Goal: Task Accomplishment & Management: Manage account settings

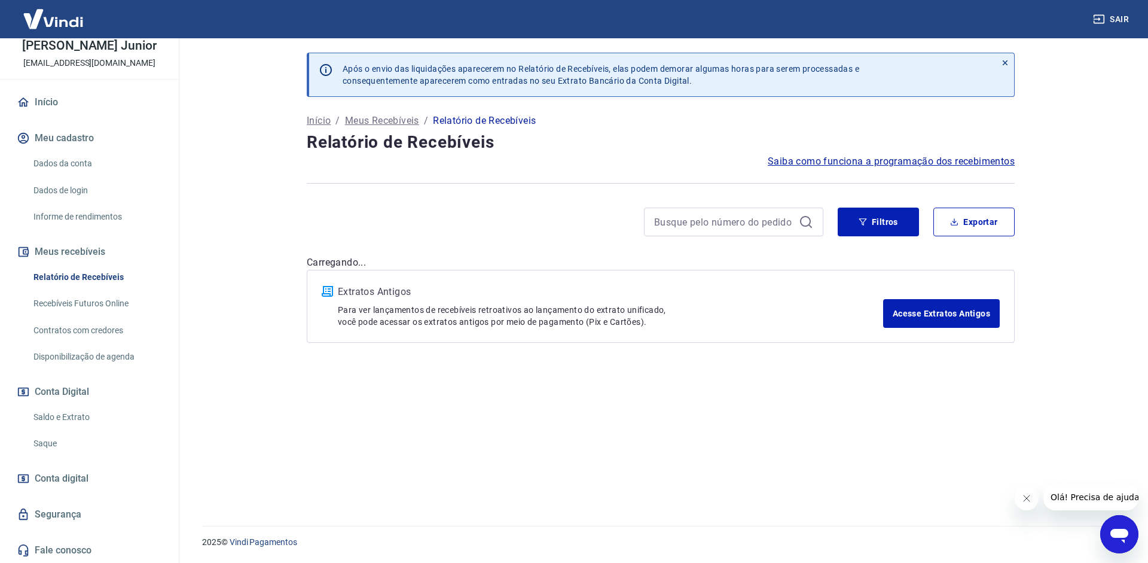
scroll to position [62, 0]
click at [45, 444] on link "Saque" at bounding box center [97, 442] width 136 height 25
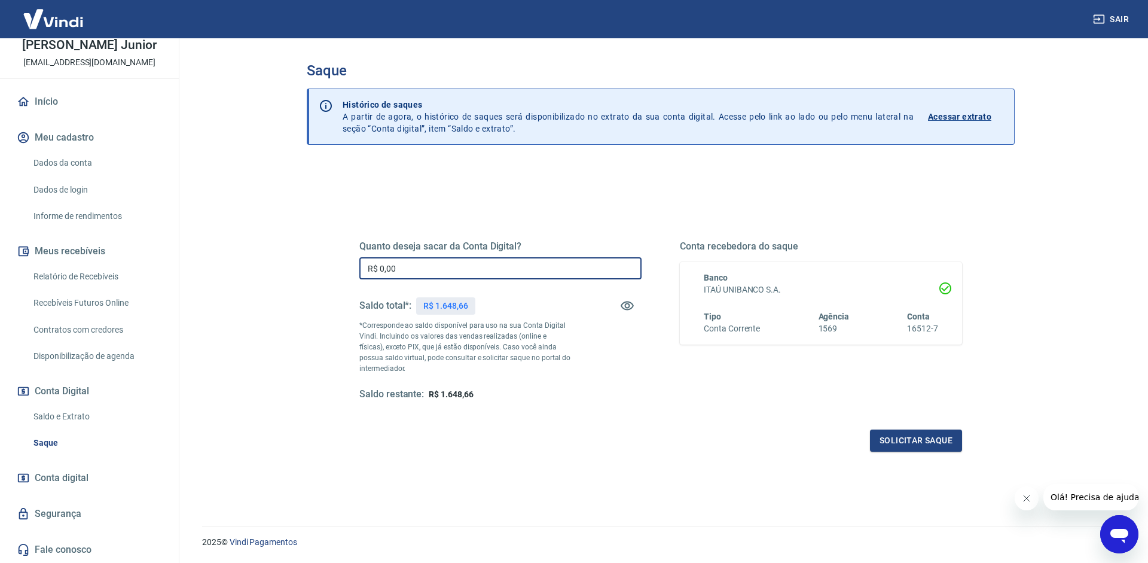
click at [482, 272] on input "R$ 0,00" at bounding box center [500, 268] width 282 height 22
click at [466, 276] on input "R$ 0,00" at bounding box center [500, 268] width 282 height 22
drag, startPoint x: 407, startPoint y: 267, endPoint x: 282, endPoint y: 266, distance: 125.0
click at [359, 267] on input "R$ 0,00" at bounding box center [500, 268] width 282 height 22
click at [439, 266] on input "R$ 0,00" at bounding box center [500, 268] width 282 height 22
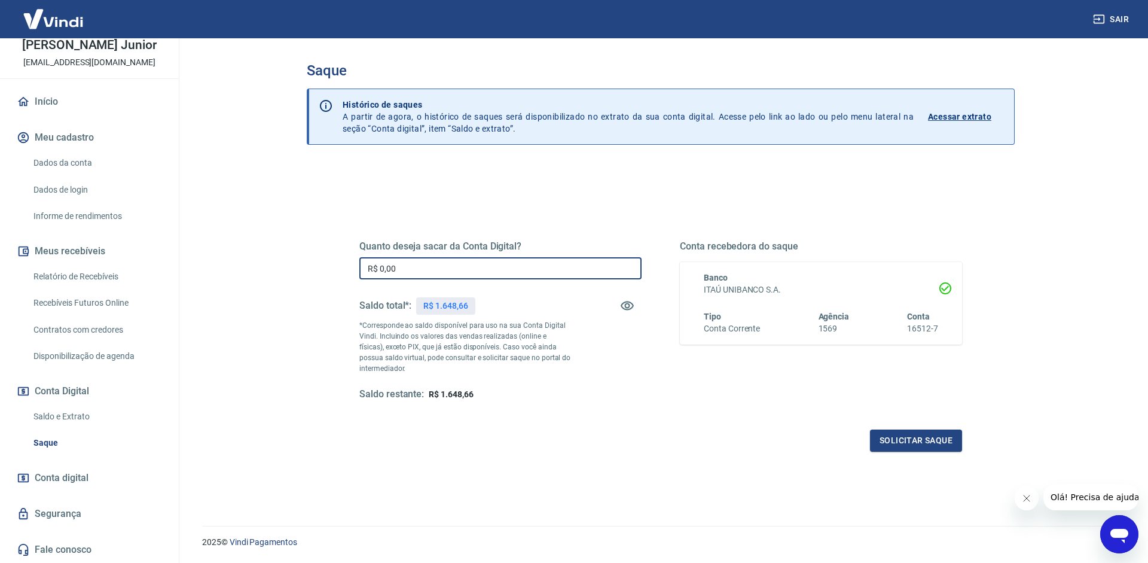
drag, startPoint x: 444, startPoint y: 268, endPoint x: 301, endPoint y: 266, distance: 142.9
click at [359, 266] on input "R$ 0,00" at bounding box center [500, 268] width 282 height 22
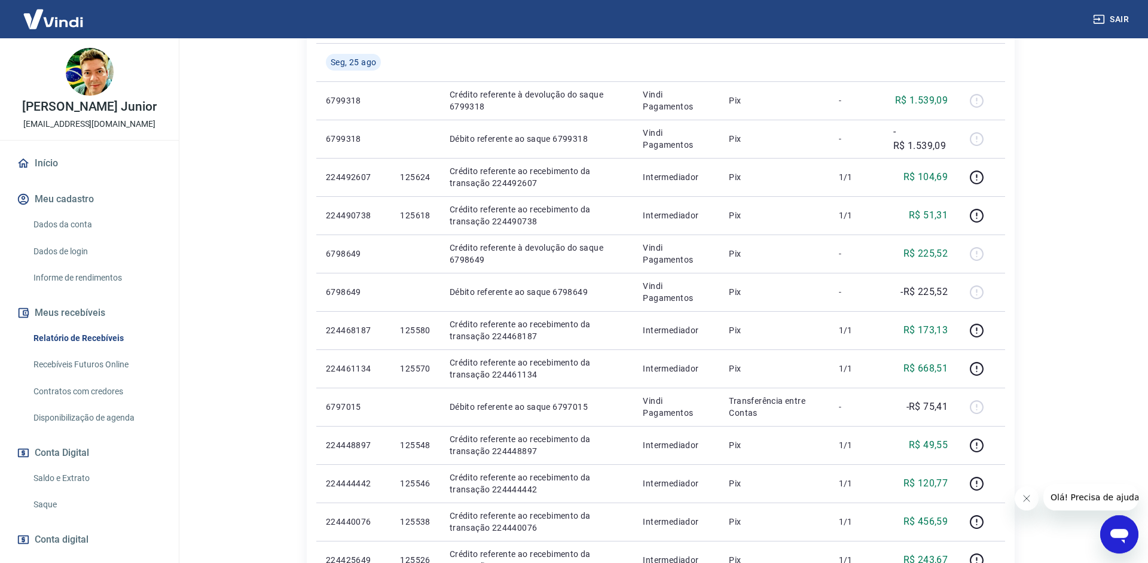
scroll to position [183, 0]
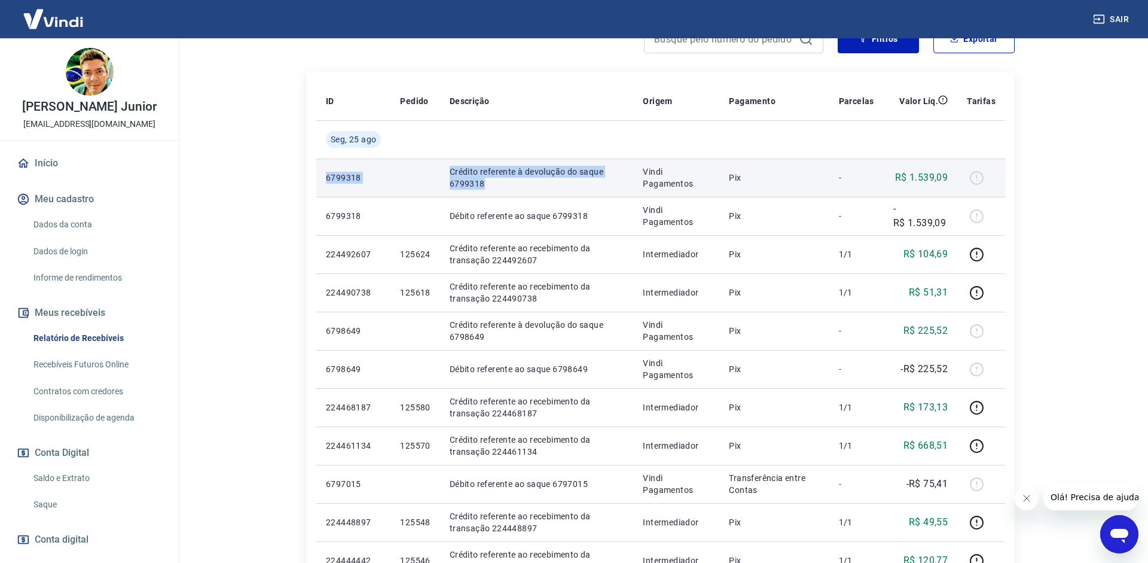
drag, startPoint x: 392, startPoint y: 187, endPoint x: 491, endPoint y: 187, distance: 99.2
click at [491, 187] on tr "6799318 Crédito referente à devolução do saque 6799318 Vindi Pagamentos Pix - R…" at bounding box center [660, 177] width 689 height 38
click at [491, 187] on p "Crédito referente à devolução do saque 6799318" at bounding box center [537, 178] width 175 height 24
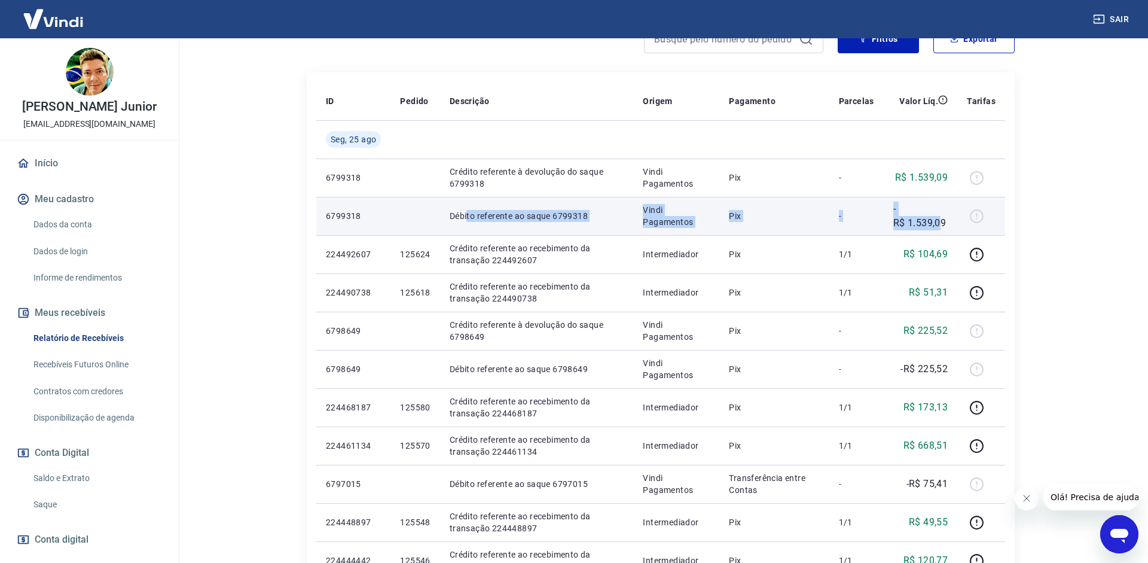
drag, startPoint x: 467, startPoint y: 227, endPoint x: 941, endPoint y: 222, distance: 474.1
click at [941, 222] on tr "6799318 Débito referente ao saque 6799318 Vindi Pagamentos Pix - -R$ 1.539,09" at bounding box center [660, 216] width 689 height 38
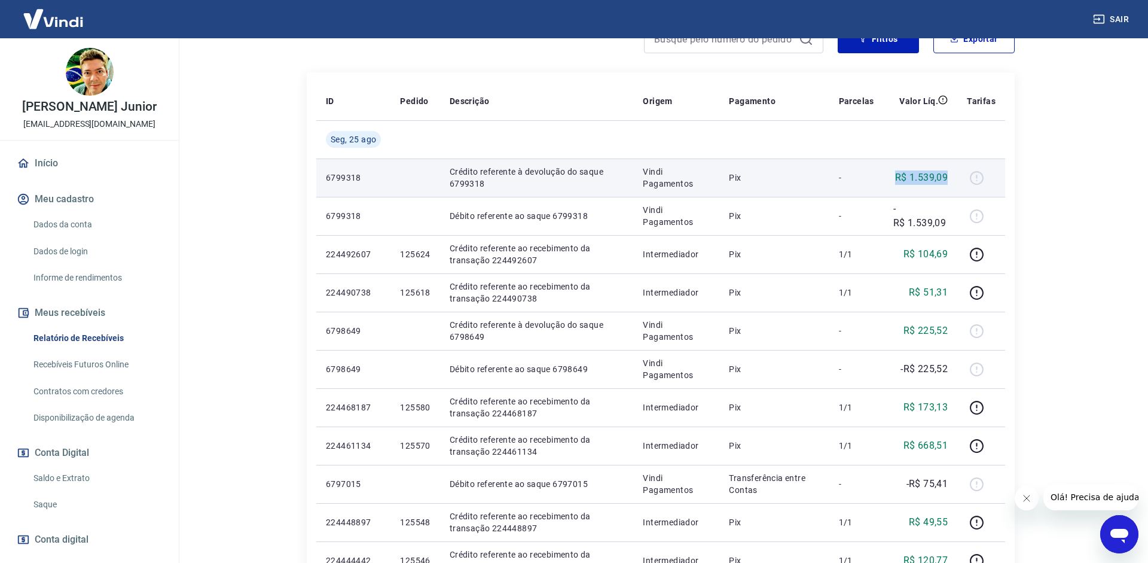
drag, startPoint x: 875, startPoint y: 180, endPoint x: 948, endPoint y: 176, distance: 73.7
click at [948, 176] on tr "6799318 Crédito referente à devolução do saque 6799318 Vindi Pagamentos Pix - R…" at bounding box center [660, 177] width 689 height 38
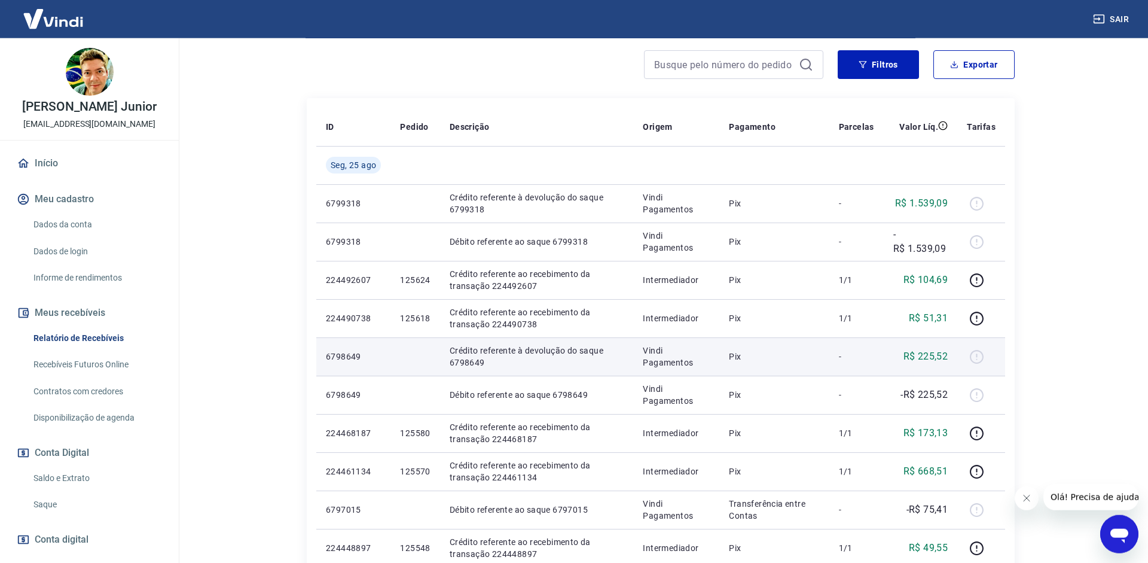
scroll to position [183, 0]
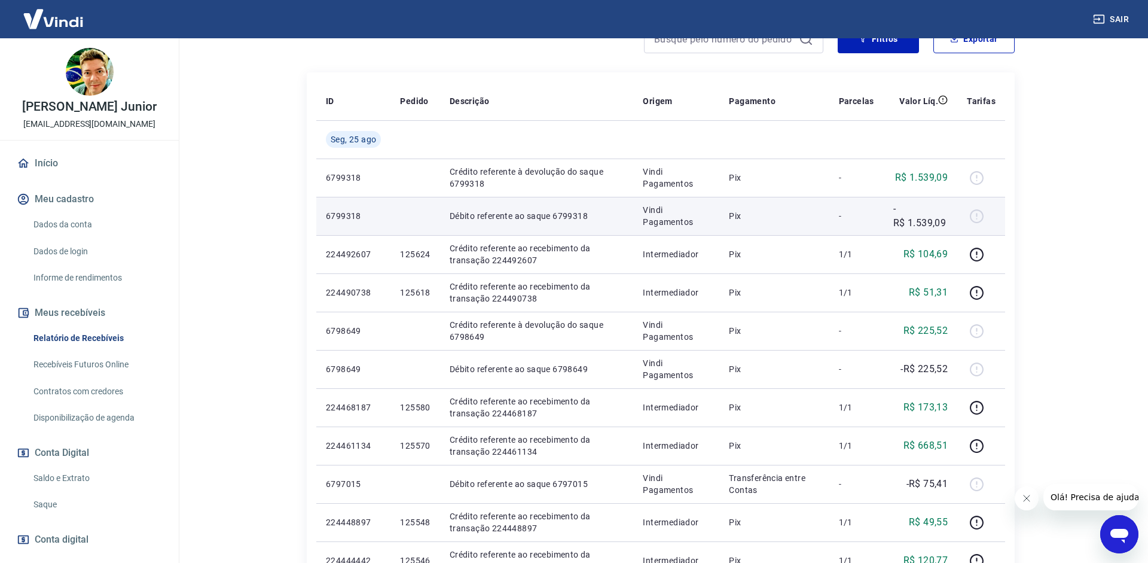
click at [978, 219] on div at bounding box center [981, 215] width 29 height 19
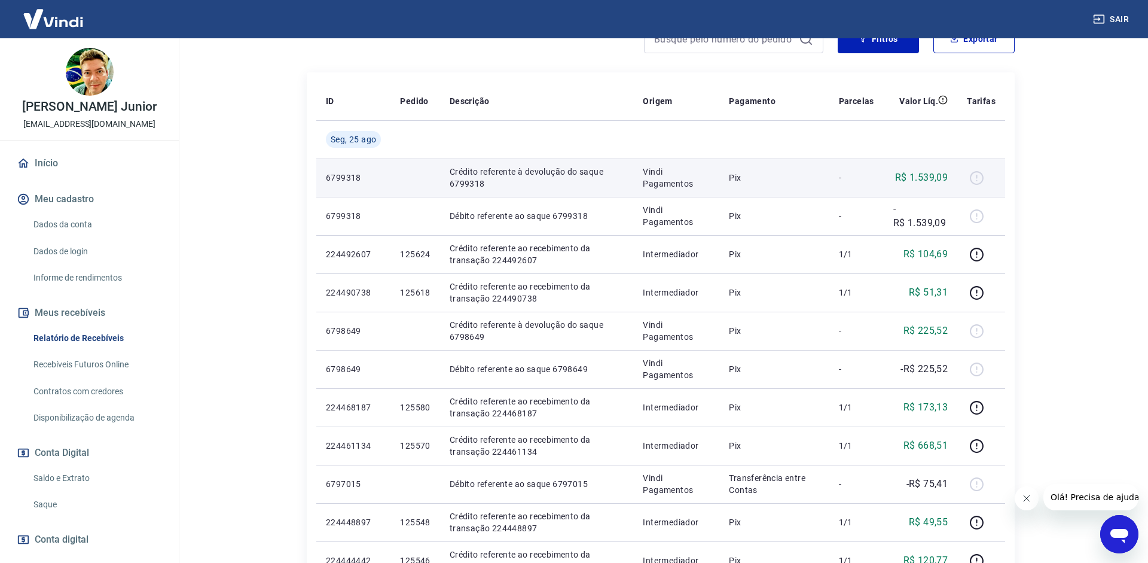
click at [976, 176] on div at bounding box center [981, 177] width 29 height 19
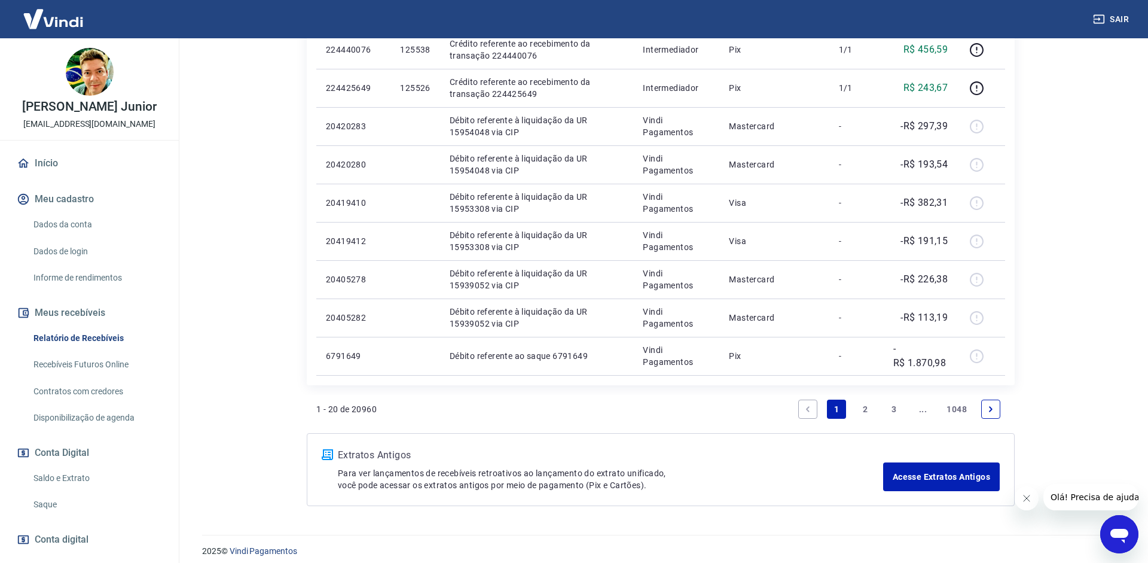
scroll to position [741, 0]
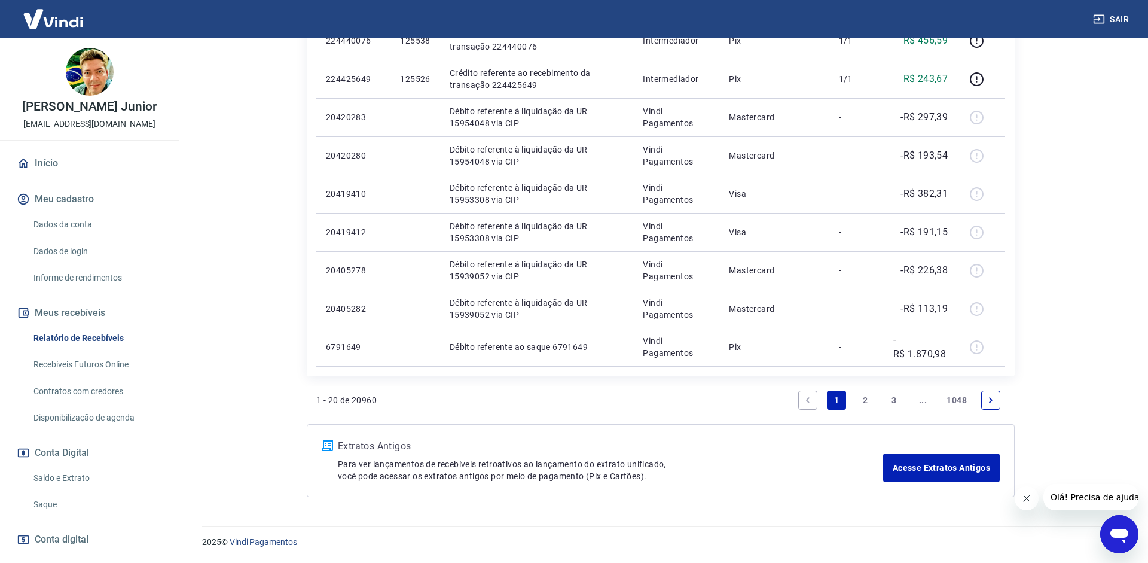
click at [860, 395] on link "2" at bounding box center [865, 399] width 19 height 19
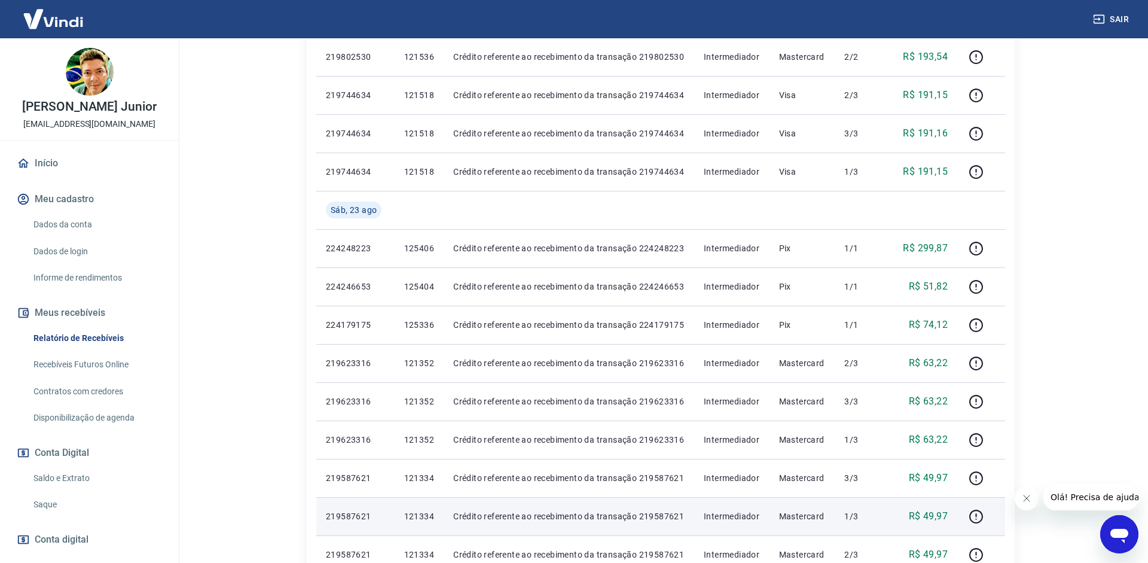
scroll to position [817, 0]
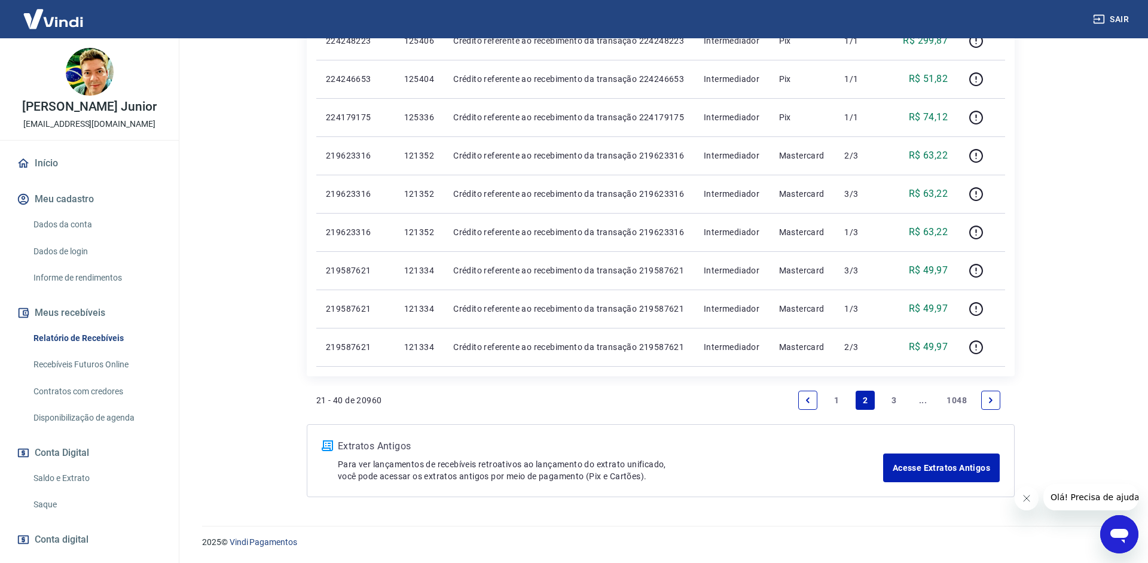
click at [838, 402] on link "1" at bounding box center [836, 399] width 19 height 19
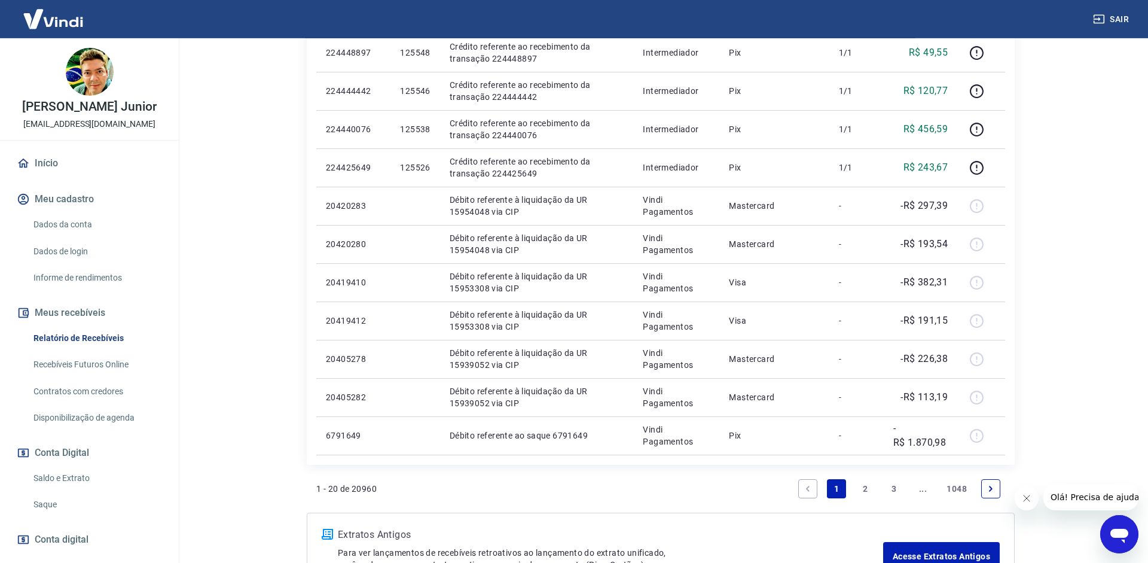
scroll to position [671, 0]
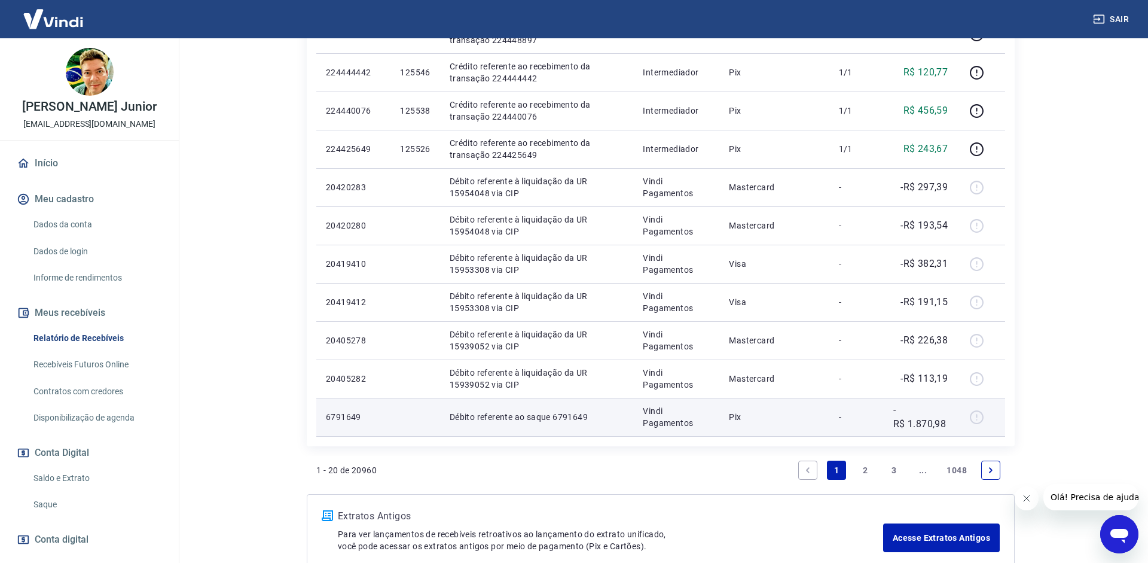
click at [978, 414] on div at bounding box center [981, 416] width 29 height 19
